Goal: Task Accomplishment & Management: Manage account settings

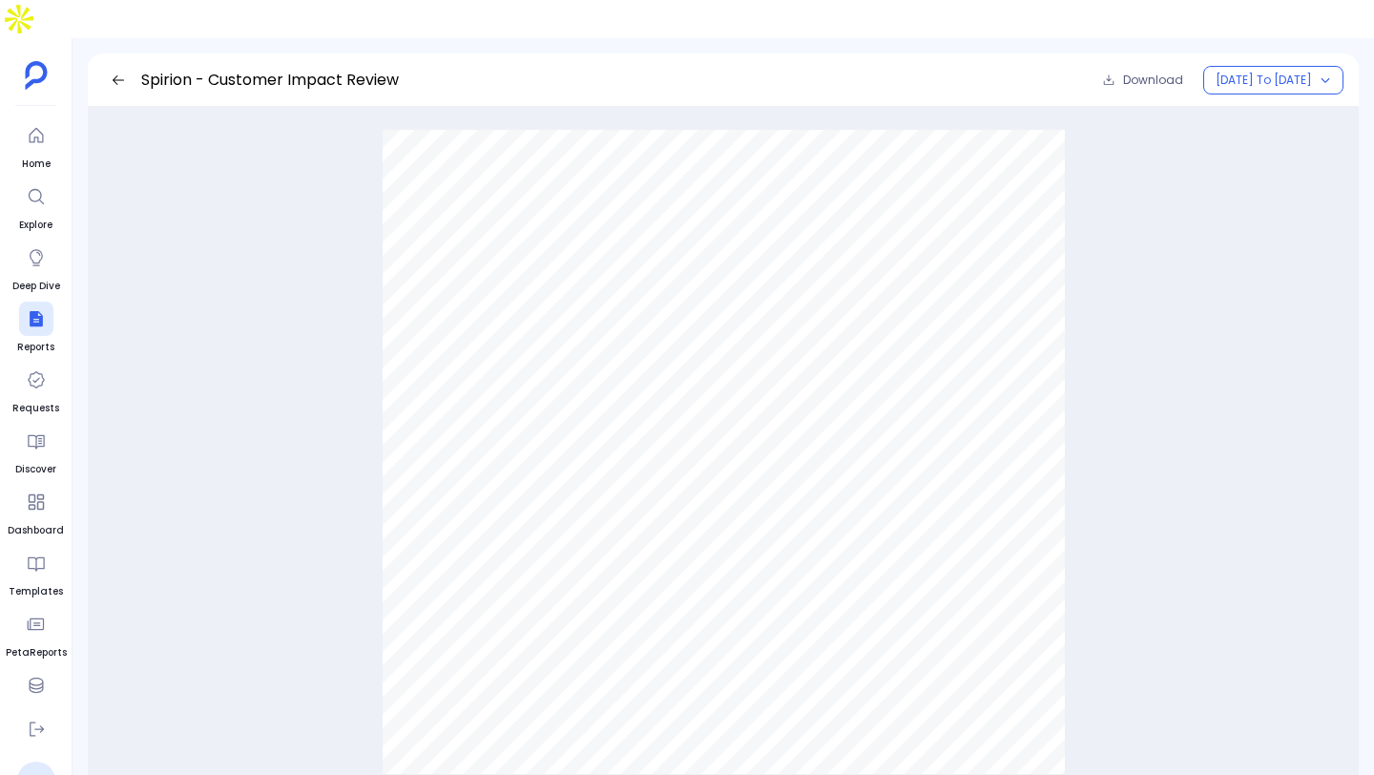
scroll to position [882, 0]
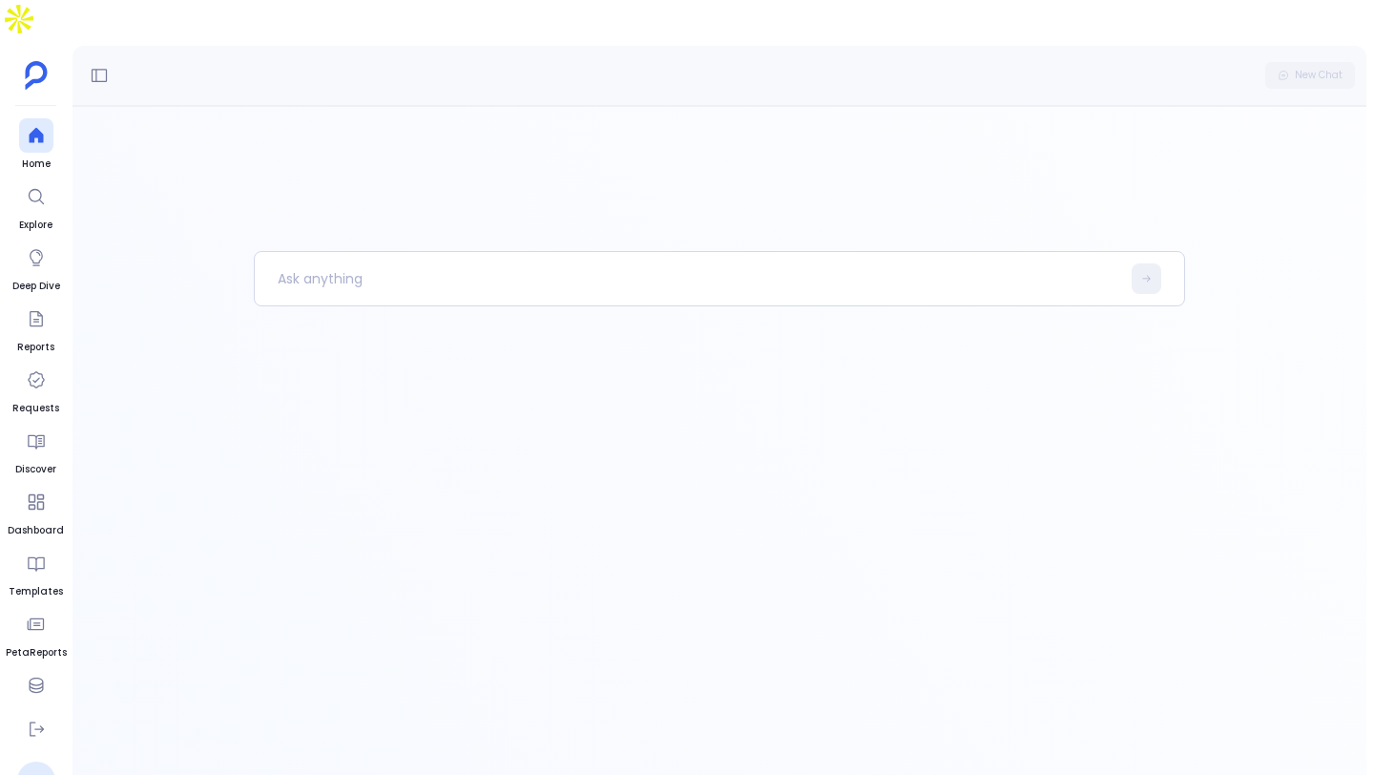
click at [44, 762] on link "PS" at bounding box center [36, 781] width 38 height 38
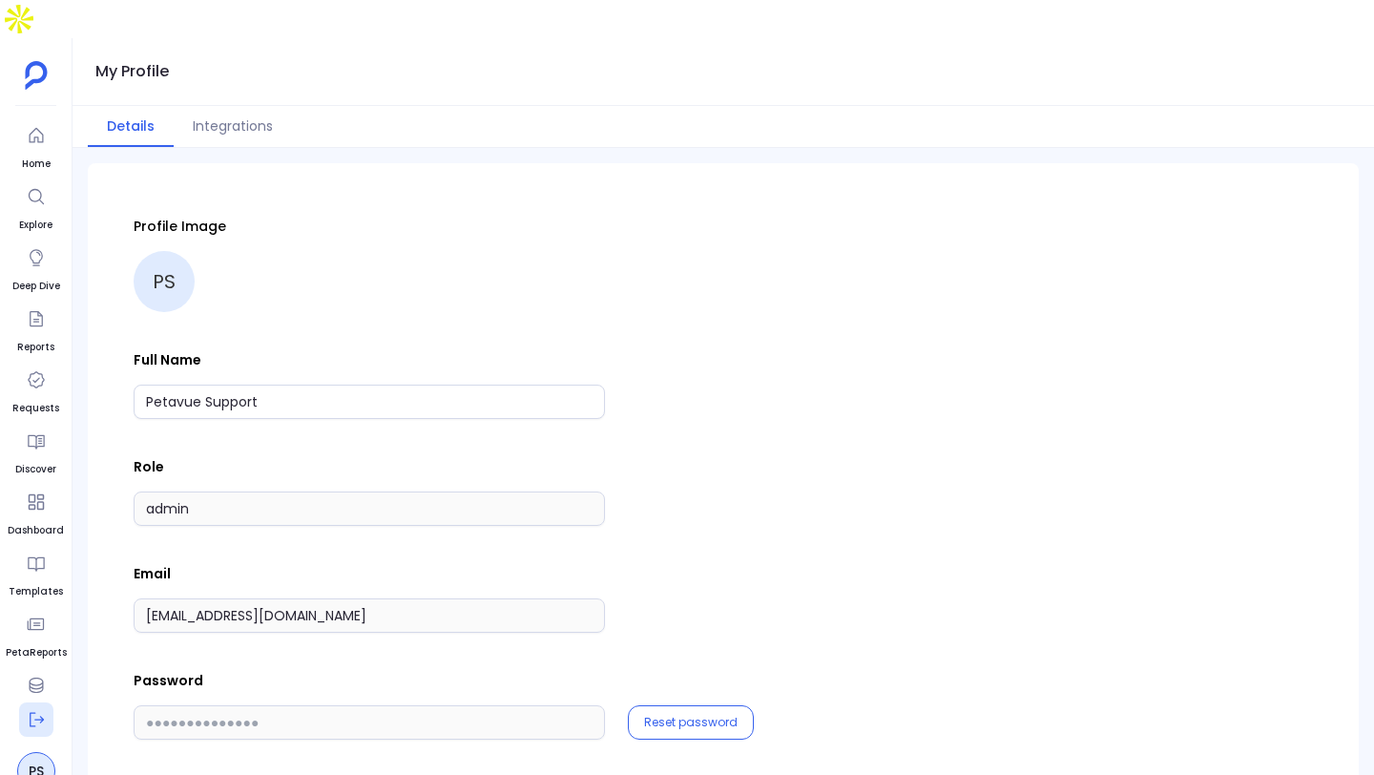
click at [30, 713] on icon at bounding box center [37, 720] width 14 height 14
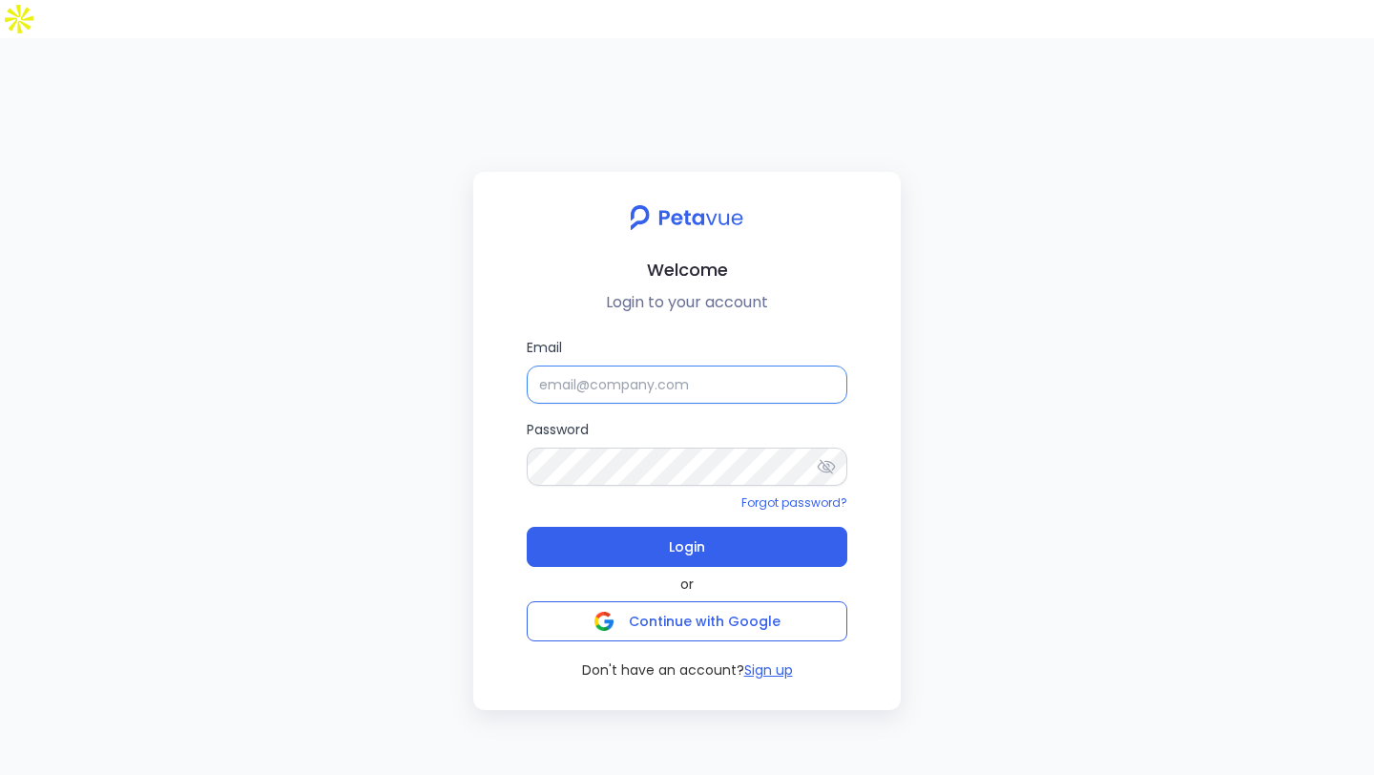
click at [742, 366] on input "Email" at bounding box center [687, 385] width 321 height 38
type input "support+testsigma@petavue.com"
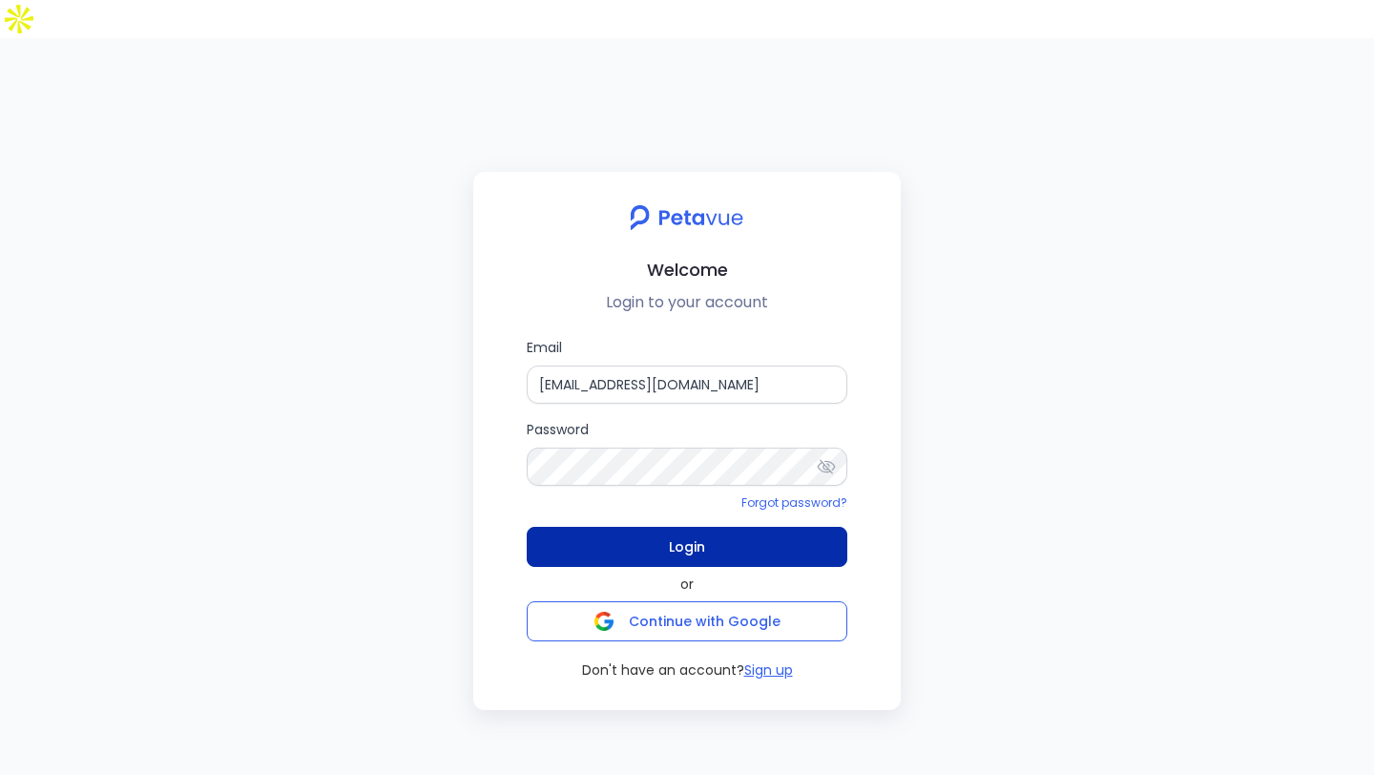
click at [648, 527] on button "Login" at bounding box center [687, 547] width 321 height 40
